Goal: Find contact information: Find contact information

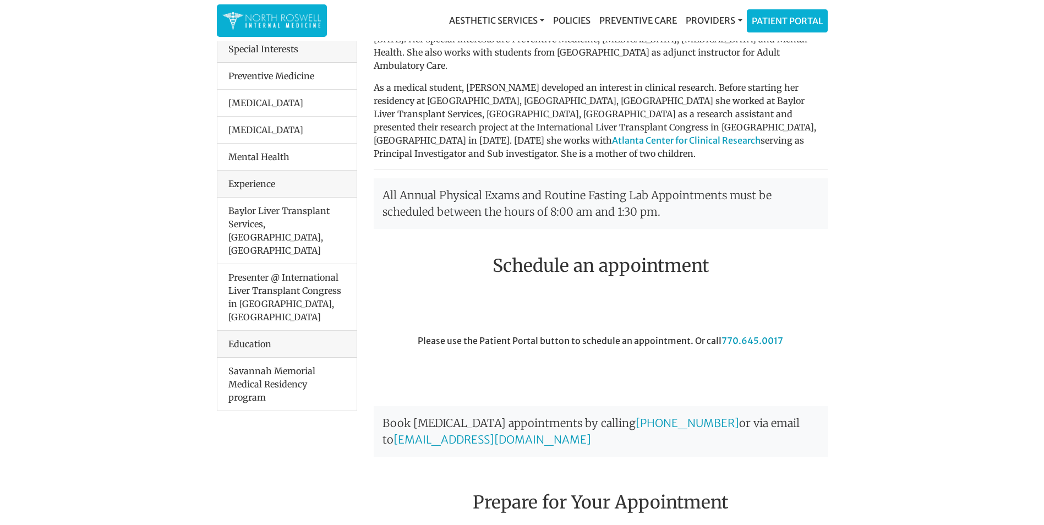
scroll to position [275, 0]
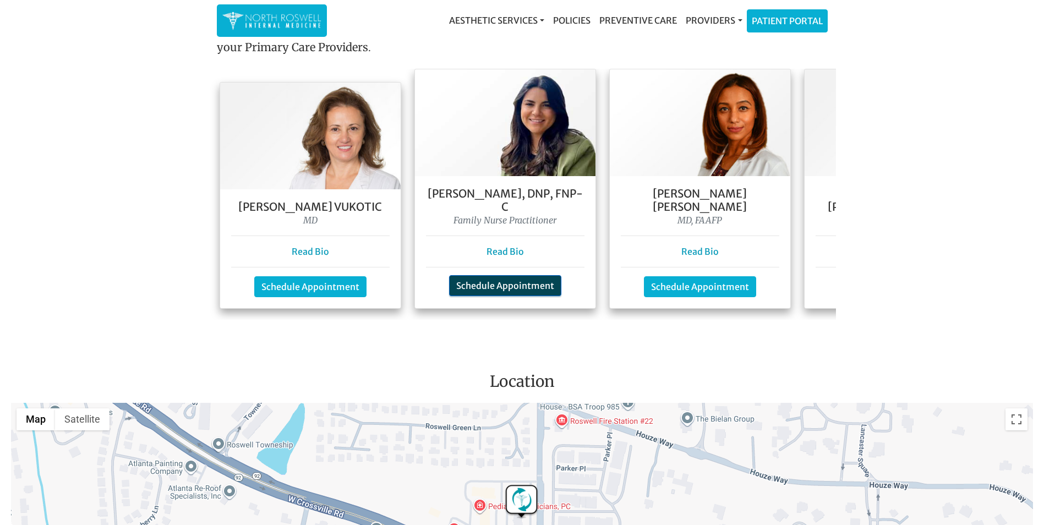
scroll to position [936, 0]
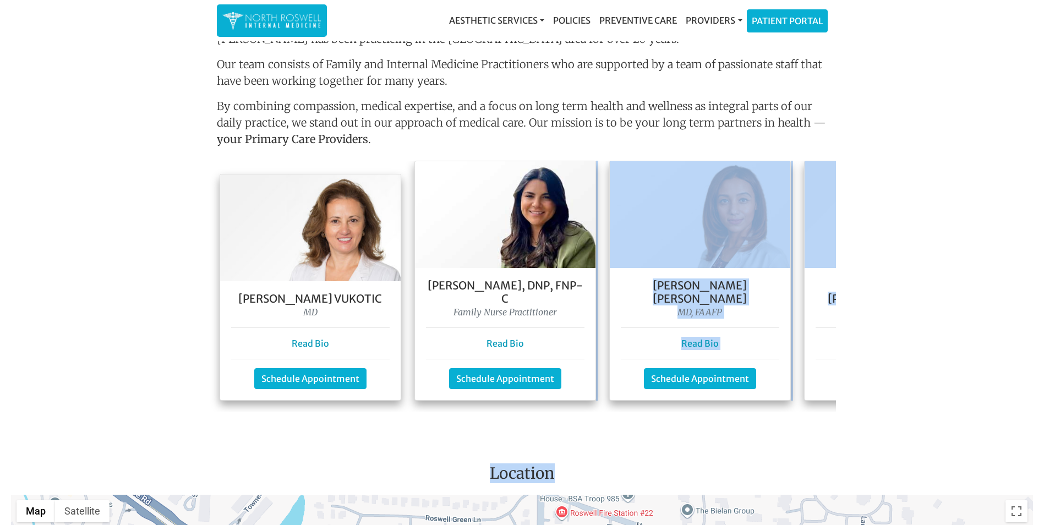
drag, startPoint x: 531, startPoint y: 407, endPoint x: 636, endPoint y: 407, distance: 105.7
click at [636, 407] on main "Flu shots are available, call our office to schedule! 770.645.0017 Welcome To O…" at bounding box center [522, 144] width 1044 height 2072
drag, startPoint x: 636, startPoint y: 407, endPoint x: 623, endPoint y: 407, distance: 13.8
click at [630, 407] on main "Flu shots are available, call our office to schedule! 770.645.0017 Welcome To O…" at bounding box center [522, 144] width 1044 height 2072
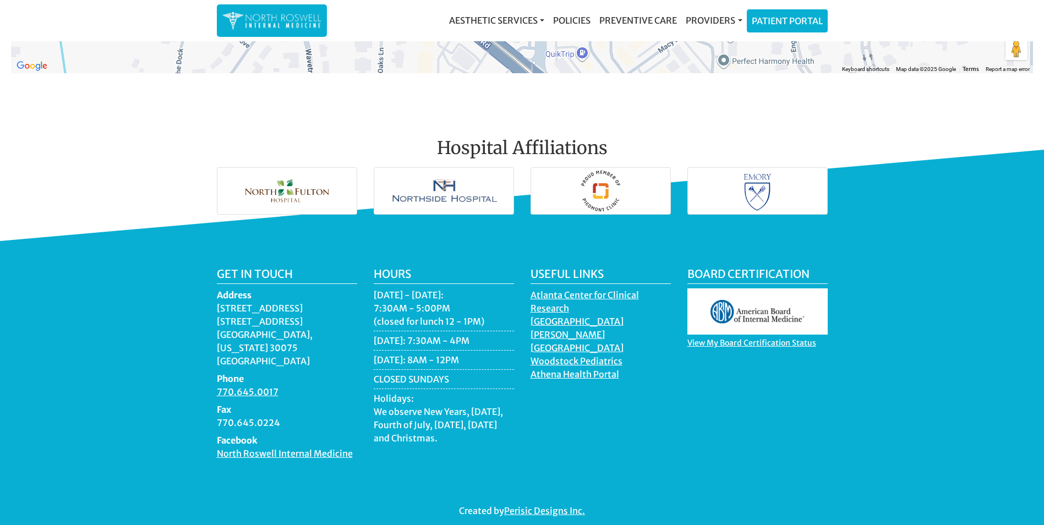
scroll to position [1573, 0]
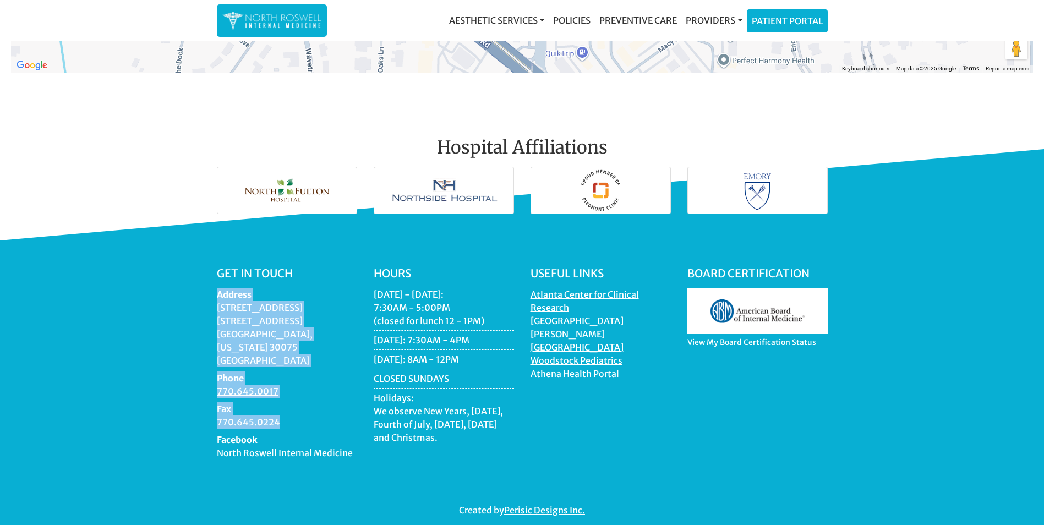
drag, startPoint x: 314, startPoint y: 405, endPoint x: 210, endPoint y: 288, distance: 156.0
click at [210, 288] on div "Get in touch Address 11050 Crabapple Road Building A, Suite 104B Roswell, Georg…" at bounding box center [287, 368] width 157 height 202
drag, startPoint x: 210, startPoint y: 288, endPoint x: 228, endPoint y: 315, distance: 32.2
copy dl "Address 11050 Crabapple Road Building A, Suite 104B Roswell, Georgia 30075 USA …"
